Goal: Obtain resource: Download file/media

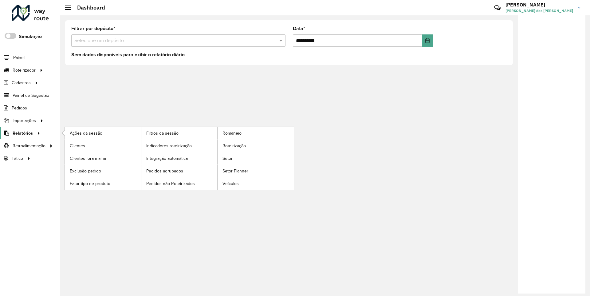
click at [22, 133] on span "Relatórios" at bounding box center [23, 133] width 20 height 6
click at [77, 145] on span "Clientes" at bounding box center [78, 146] width 17 height 6
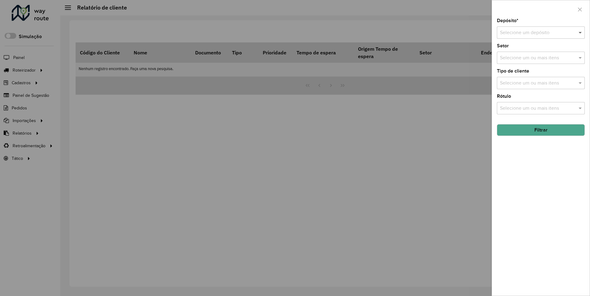
click at [580, 32] on span at bounding box center [581, 32] width 8 height 7
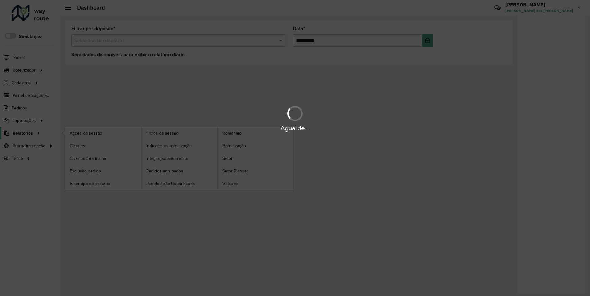
click at [22, 133] on span "Relatórios" at bounding box center [23, 133] width 20 height 6
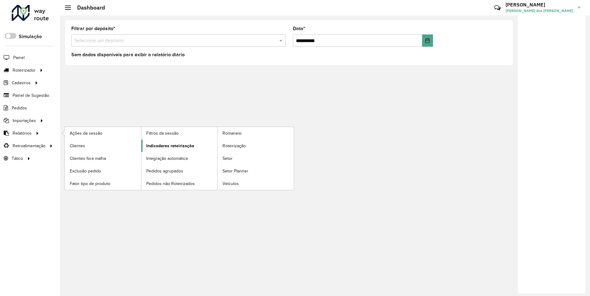
click at [168, 145] on span "Indicadores roteirização" at bounding box center [170, 146] width 48 height 6
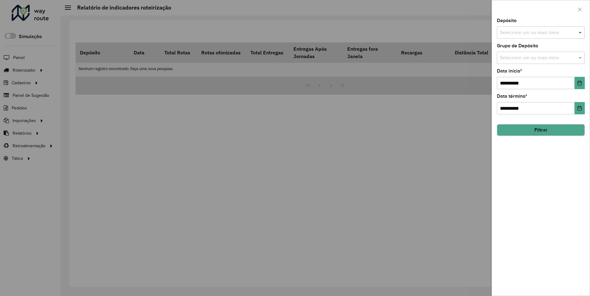
click at [580, 32] on span at bounding box center [581, 32] width 8 height 7
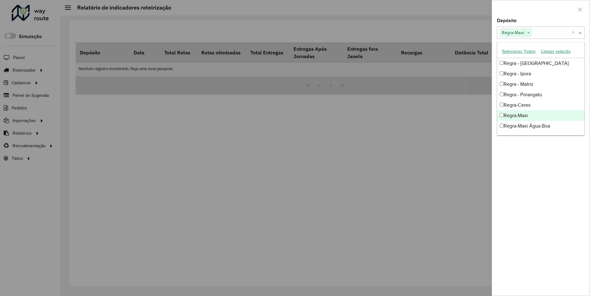
click at [540, 9] on div at bounding box center [541, 9] width 98 height 18
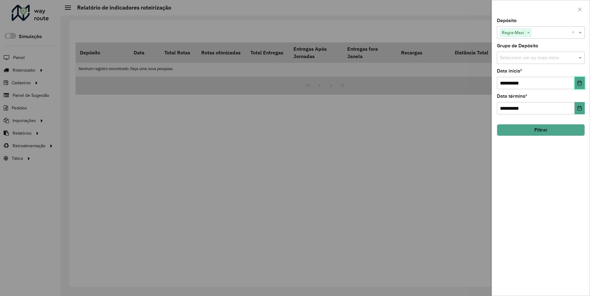
click at [579, 83] on icon "Choose Date" at bounding box center [580, 82] width 4 height 5
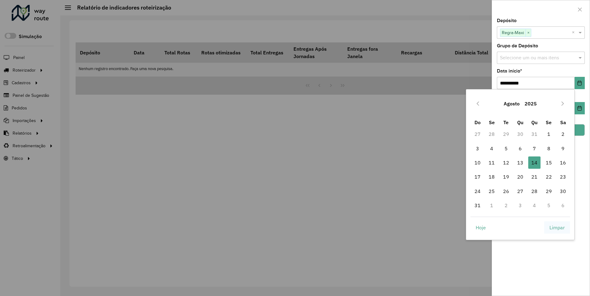
click at [557, 227] on span "Limpar" at bounding box center [556, 227] width 15 height 7
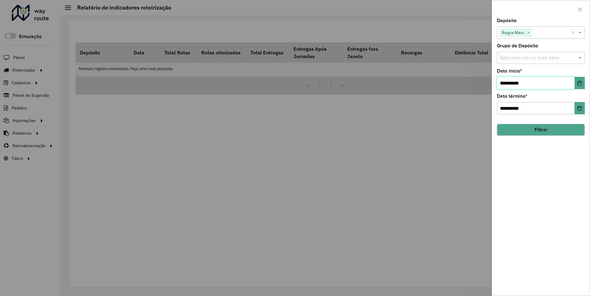
type input "**********"
click at [540, 130] on button "Filtrar" at bounding box center [541, 130] width 88 height 12
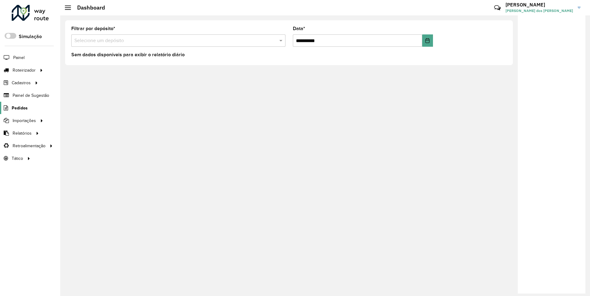
click at [19, 108] on span "Pedidos" at bounding box center [20, 108] width 16 height 6
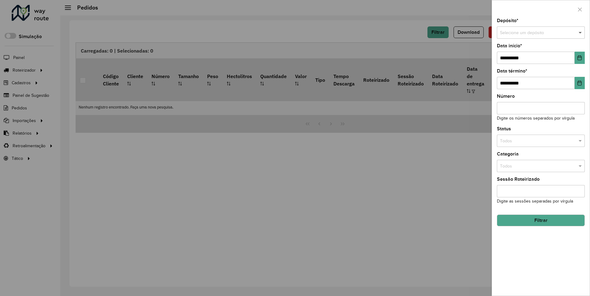
click at [580, 33] on span at bounding box center [581, 32] width 8 height 7
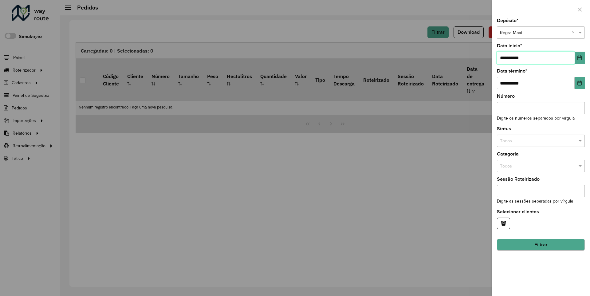
type input "**********"
click at [540, 245] on button "Filtrar" at bounding box center [541, 245] width 88 height 12
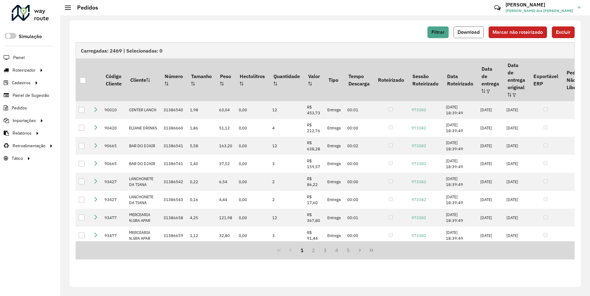
click at [469, 32] on span "Download" at bounding box center [468, 31] width 22 height 5
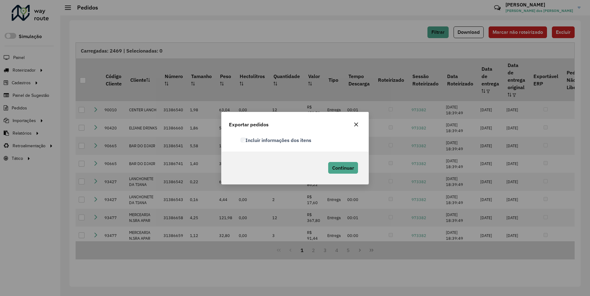
click at [276, 140] on label "Incluir informações dos itens" at bounding box center [276, 139] width 71 height 7
click at [342, 167] on span "Continuar" at bounding box center [343, 168] width 22 height 6
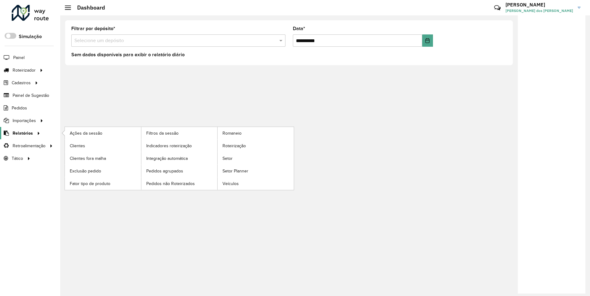
click at [22, 133] on span "Relatórios" at bounding box center [23, 133] width 20 height 6
click at [77, 145] on span "Clientes" at bounding box center [78, 146] width 17 height 6
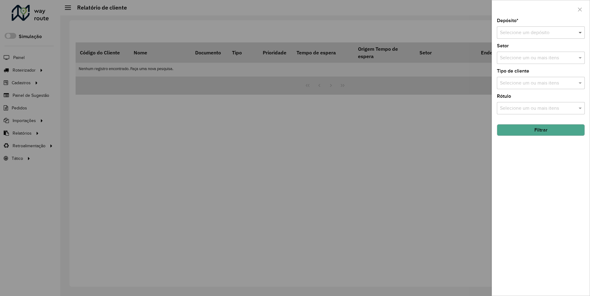
click at [580, 32] on span at bounding box center [581, 32] width 8 height 7
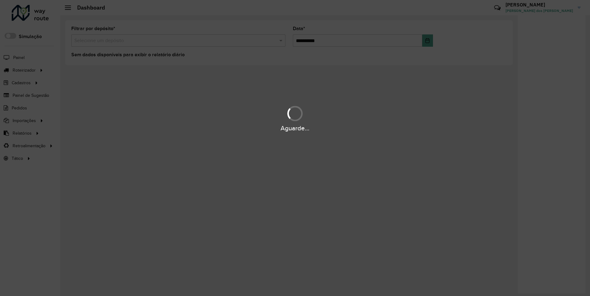
click at [22, 133] on div "Aguarde..." at bounding box center [295, 129] width 590 height 10
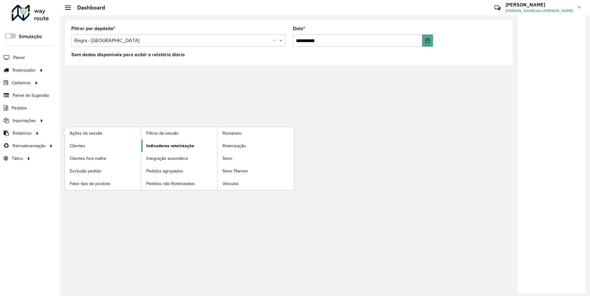
click at [168, 145] on span "Indicadores roteirização" at bounding box center [170, 146] width 48 height 6
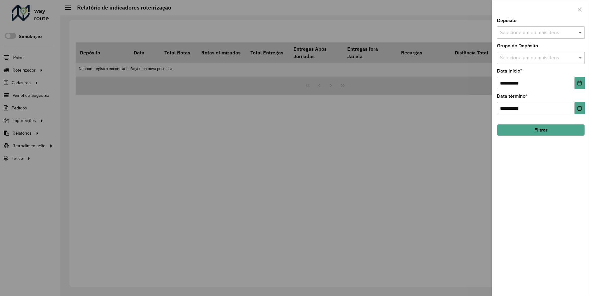
click at [580, 32] on span at bounding box center [581, 32] width 8 height 7
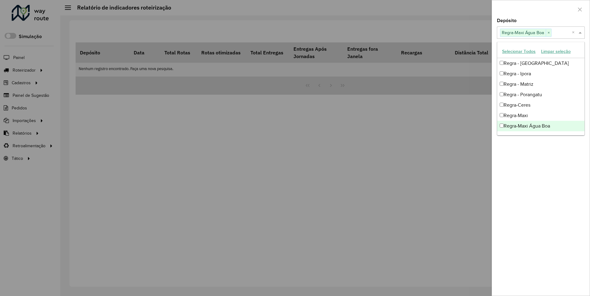
click at [540, 9] on div at bounding box center [541, 9] width 98 height 18
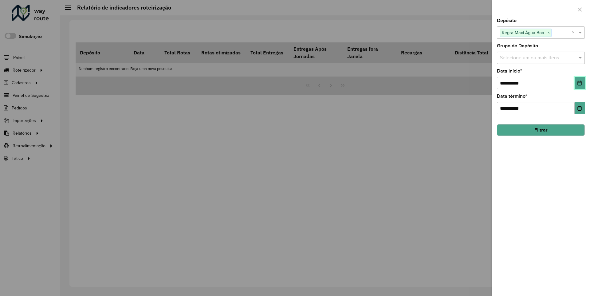
click at [579, 83] on icon "Choose Date" at bounding box center [580, 82] width 4 height 5
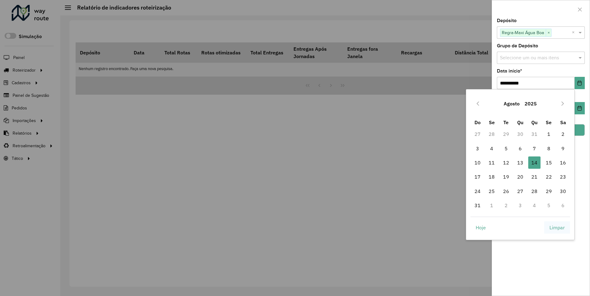
click at [557, 227] on span "Limpar" at bounding box center [556, 227] width 15 height 7
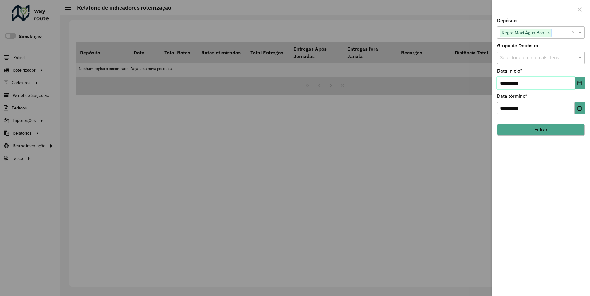
type input "**********"
click at [540, 130] on button "Filtrar" at bounding box center [541, 130] width 88 height 12
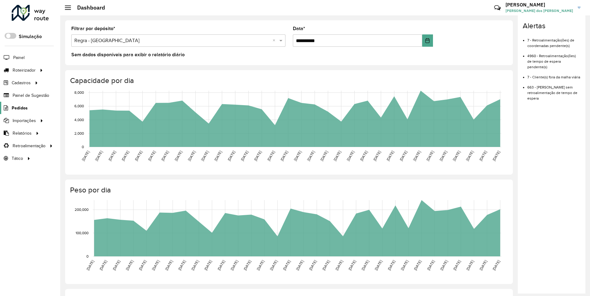
click at [19, 108] on span "Pedidos" at bounding box center [20, 108] width 16 height 6
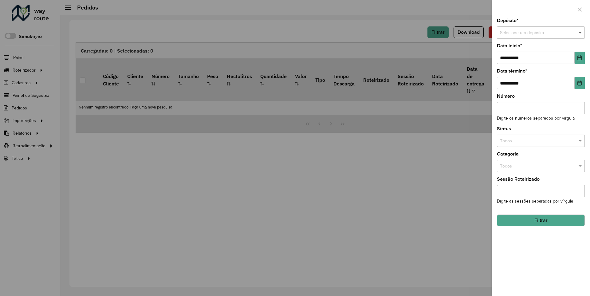
click at [580, 33] on span at bounding box center [581, 32] width 8 height 7
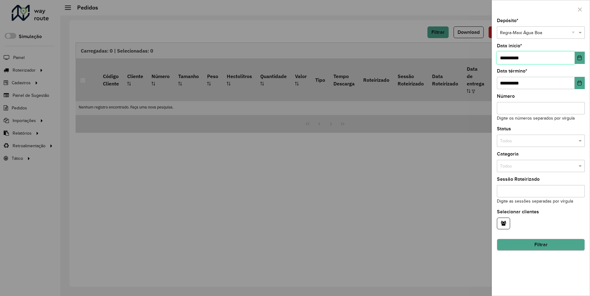
type input "**********"
click at [540, 245] on button "Filtrar" at bounding box center [541, 245] width 88 height 12
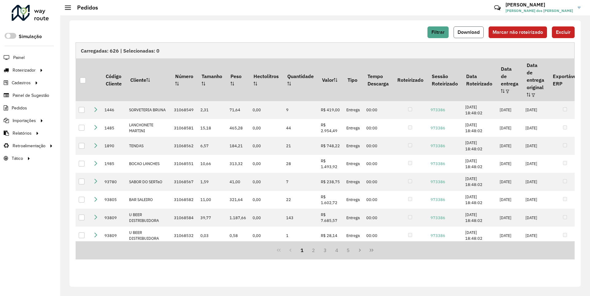
click at [469, 32] on span "Download" at bounding box center [468, 31] width 22 height 5
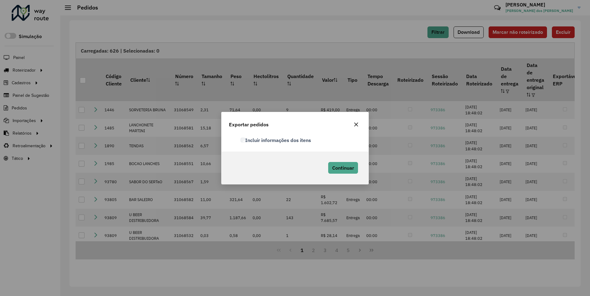
click at [276, 140] on label "Incluir informações dos itens" at bounding box center [276, 139] width 71 height 7
click at [342, 167] on span "Continuar" at bounding box center [343, 168] width 22 height 6
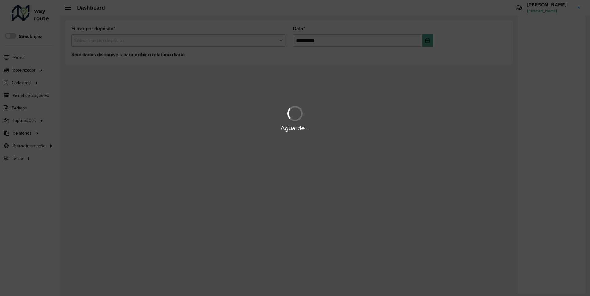
click at [22, 133] on div "Aguarde..." at bounding box center [295, 129] width 590 height 10
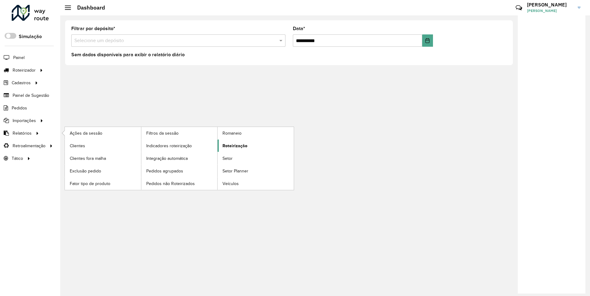
click at [234, 145] on span "Roteirização" at bounding box center [234, 146] width 25 height 6
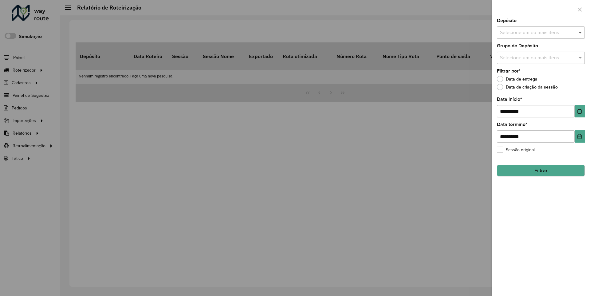
click at [580, 32] on span at bounding box center [581, 32] width 8 height 7
click at [579, 111] on icon "Choose Date" at bounding box center [580, 111] width 4 height 5
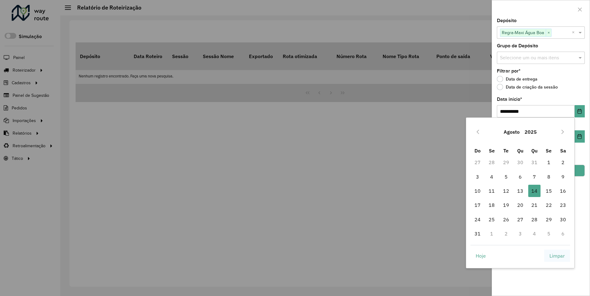
click at [557, 255] on span "Limpar" at bounding box center [556, 255] width 15 height 7
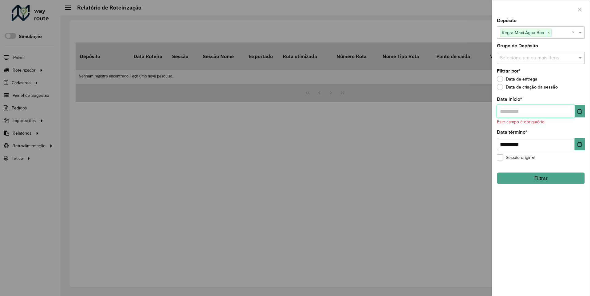
click at [535, 111] on input "text" at bounding box center [536, 111] width 78 height 12
type input "**********"
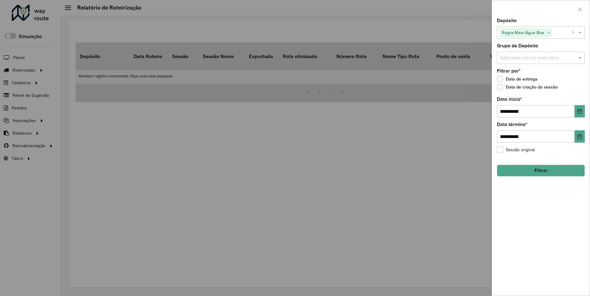
click at [540, 170] on button "Filtrar" at bounding box center [541, 171] width 88 height 12
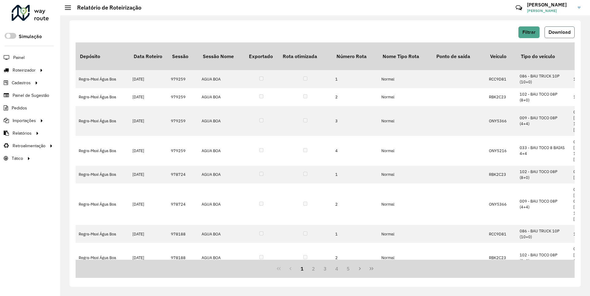
click at [559, 32] on span "Download" at bounding box center [559, 31] width 22 height 5
